Goal: Task Accomplishment & Management: Manage account settings

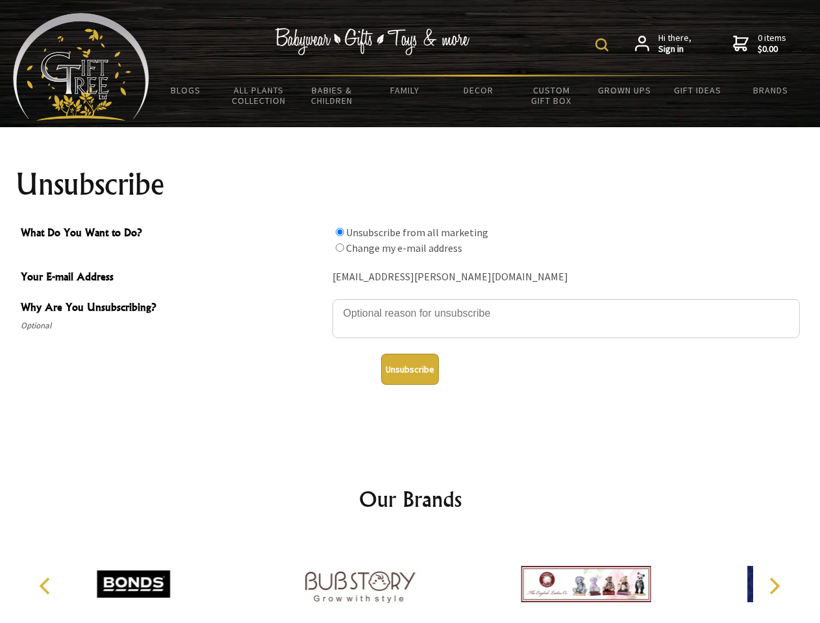
click at [603, 45] on img at bounding box center [601, 44] width 13 height 13
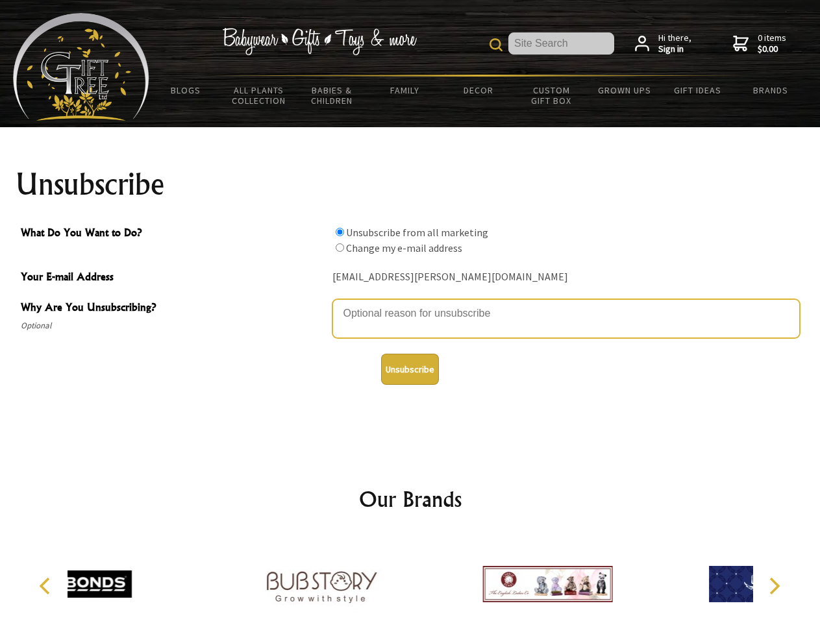
click at [410, 304] on textarea "Why Are You Unsubscribing?" at bounding box center [565, 318] width 467 height 39
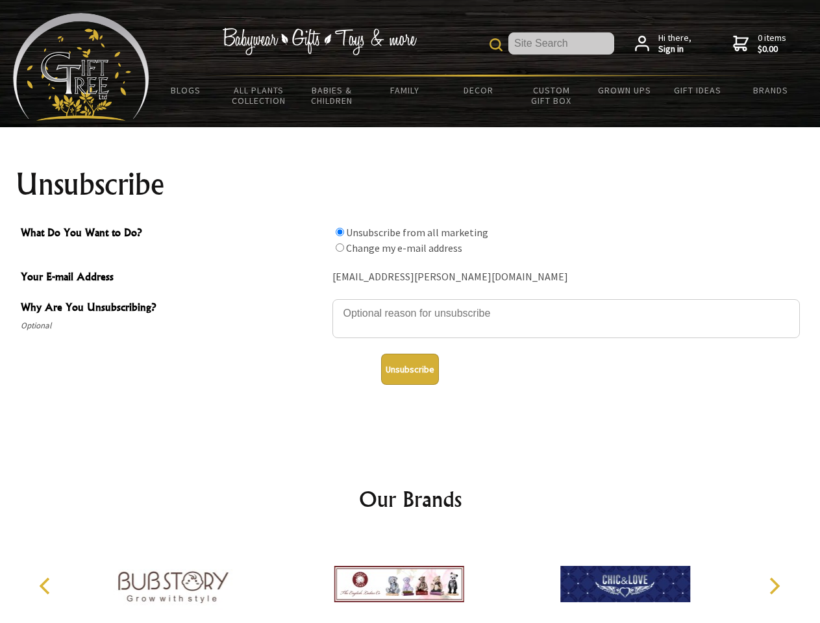
click at [339, 232] on input "What Do You Want to Do?" at bounding box center [339, 232] width 8 height 8
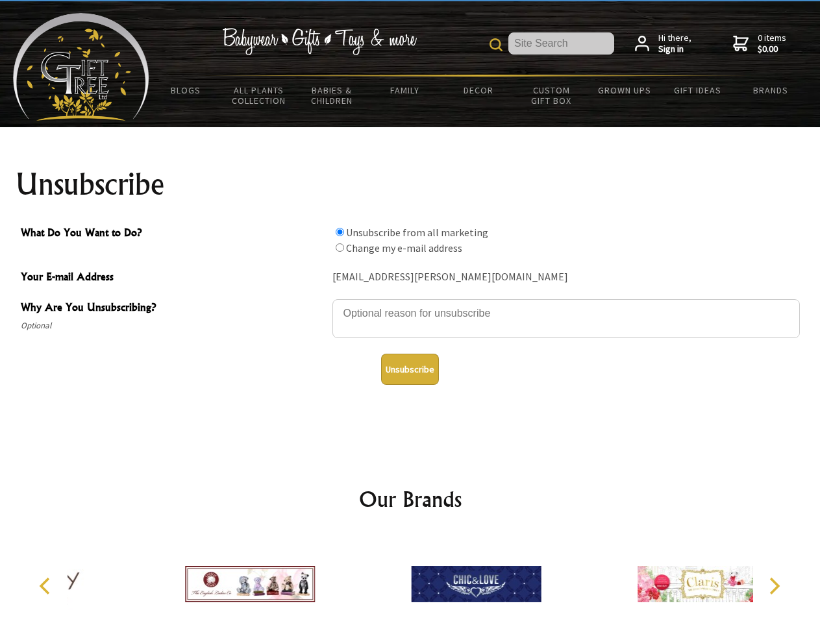
click at [339, 247] on input "What Do You Want to Do?" at bounding box center [339, 247] width 8 height 8
radio input "true"
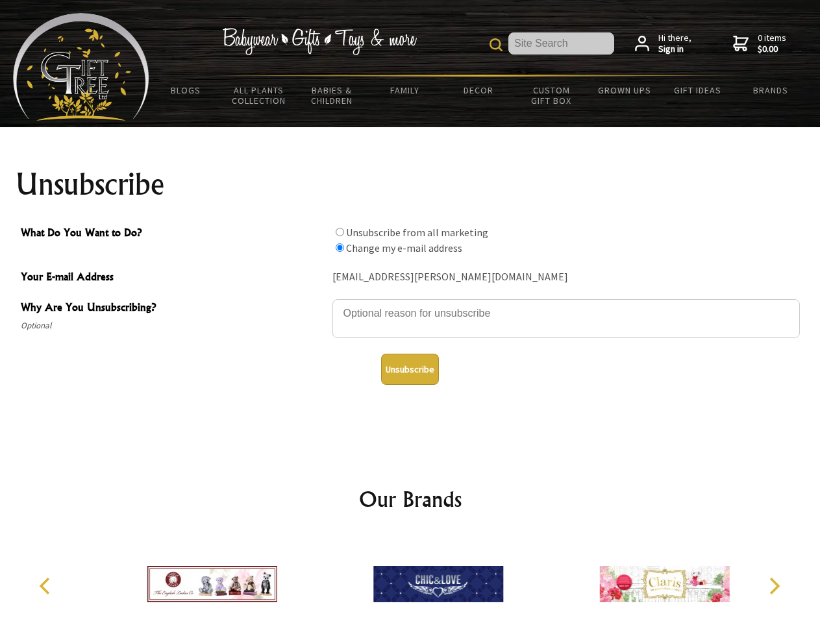
click at [409, 369] on button "Unsubscribe" at bounding box center [410, 369] width 58 height 31
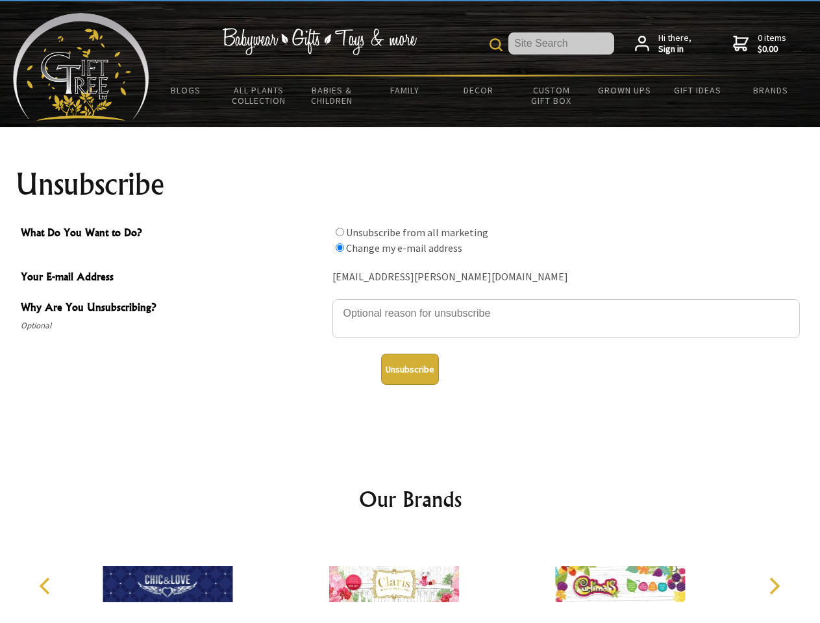
click at [47, 586] on icon "Previous" at bounding box center [46, 586] width 17 height 17
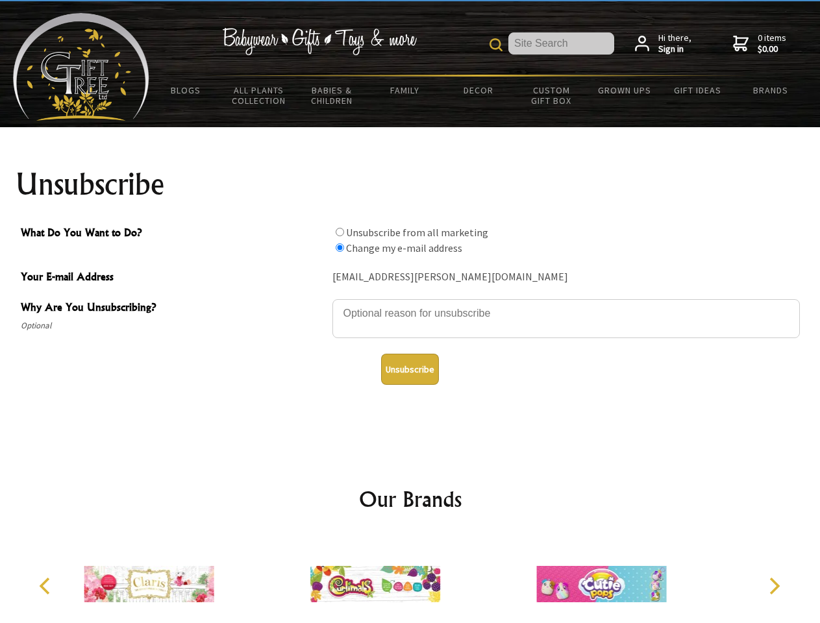
click at [773, 586] on icon "Next" at bounding box center [772, 586] width 17 height 17
